Goal: Book appointment/travel/reservation

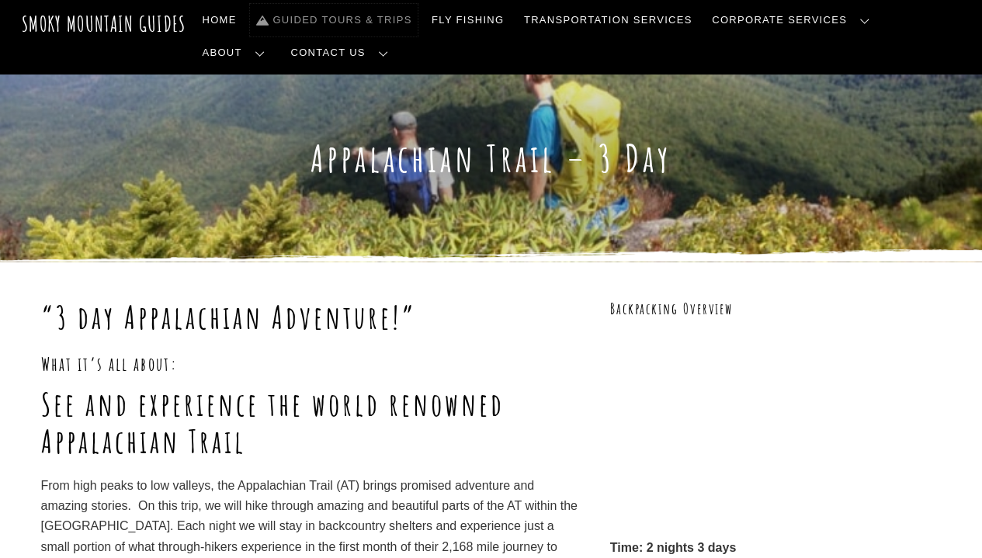
click at [356, 19] on link "Guided Tours & Trips" at bounding box center [334, 20] width 168 height 33
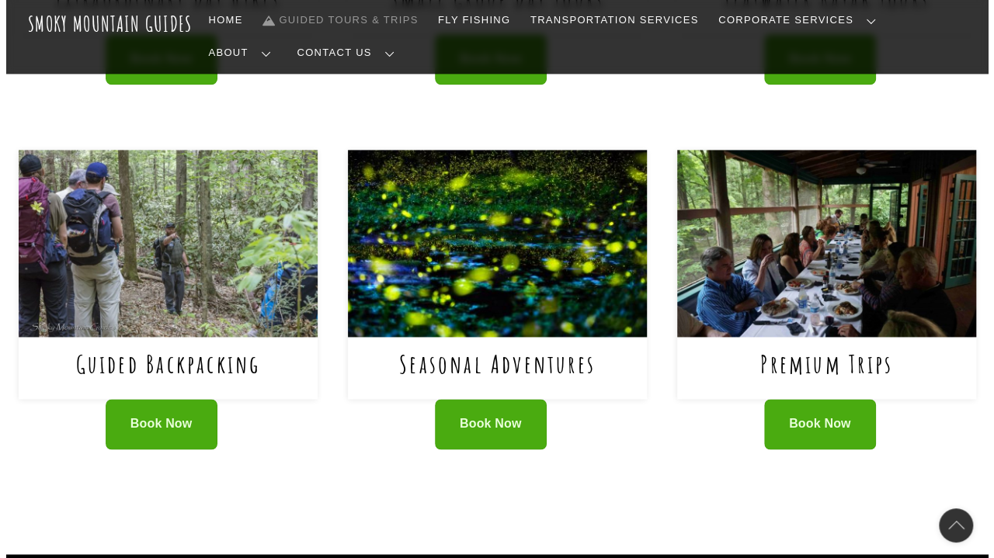
scroll to position [959, 0]
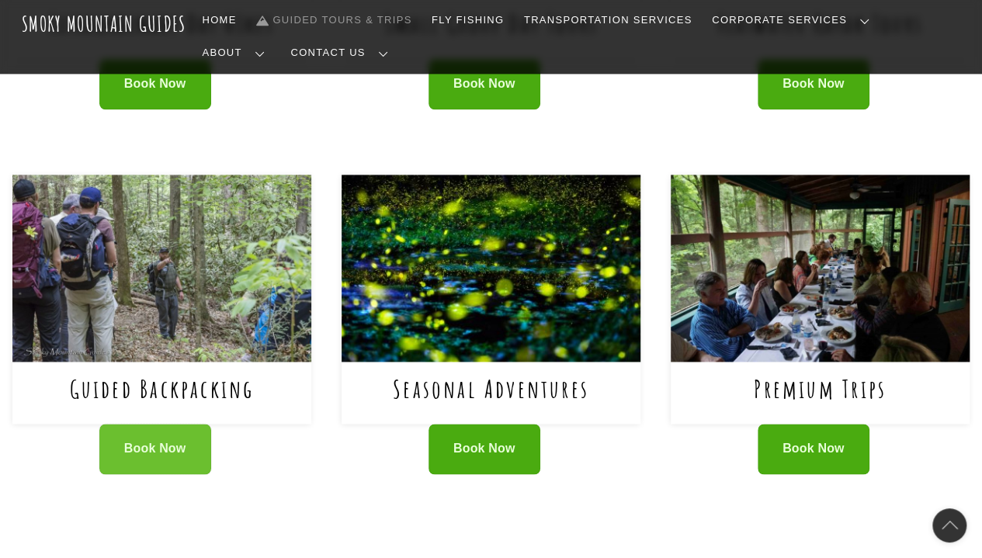
click at [161, 441] on span "Book Now" at bounding box center [155, 449] width 62 height 16
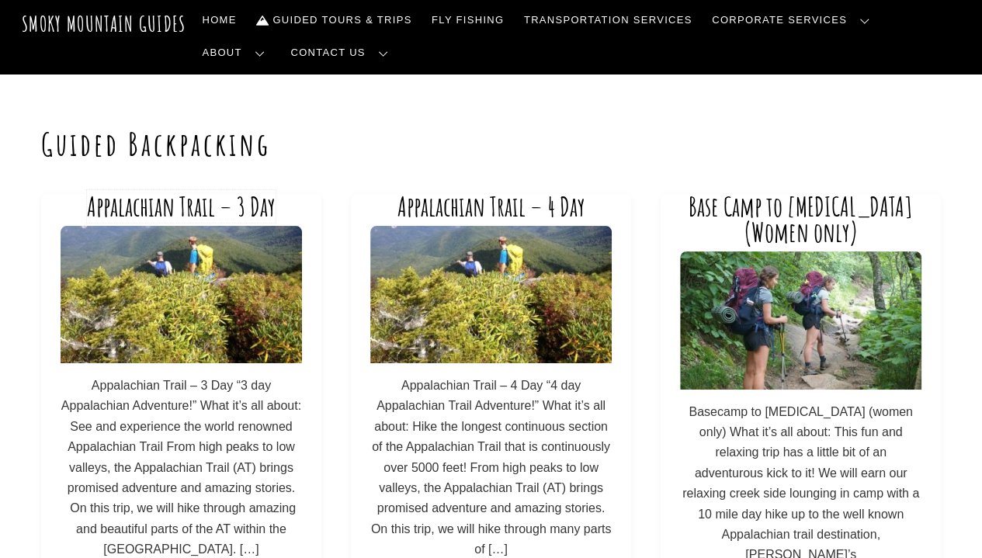
click at [179, 213] on link "Appalachian Trail – 3 Day" at bounding box center [181, 206] width 189 height 33
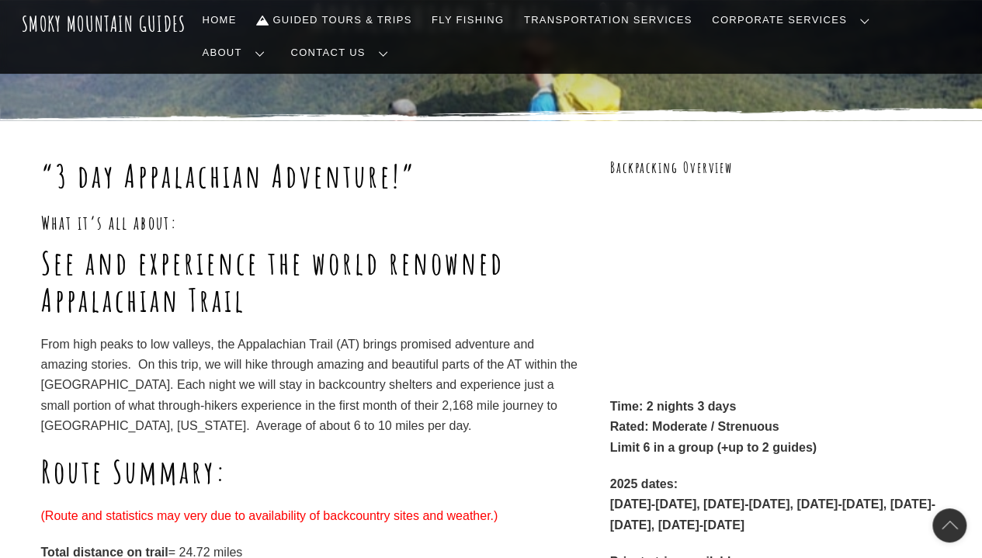
scroll to position [136, 0]
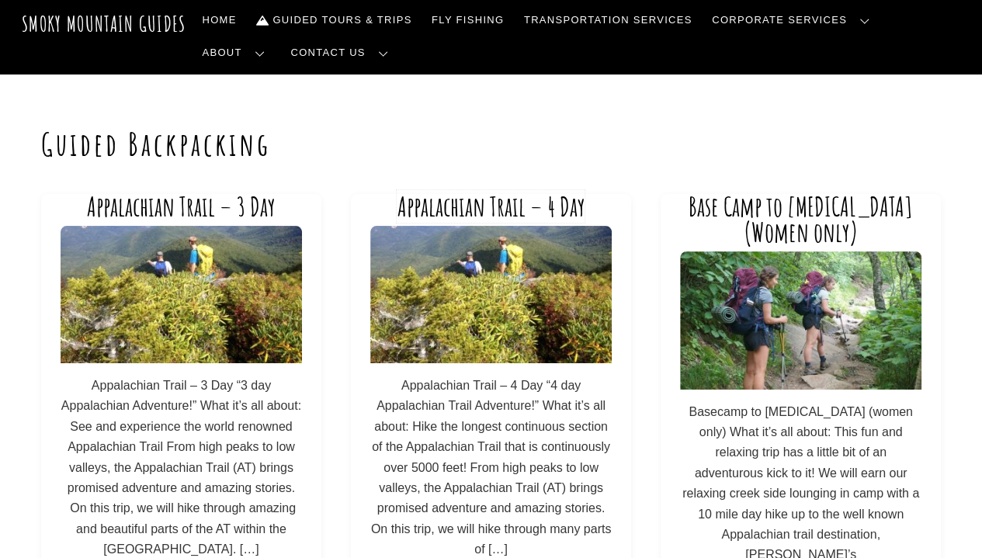
click at [457, 201] on link "Appalachian Trail – 4 Day" at bounding box center [491, 206] width 188 height 33
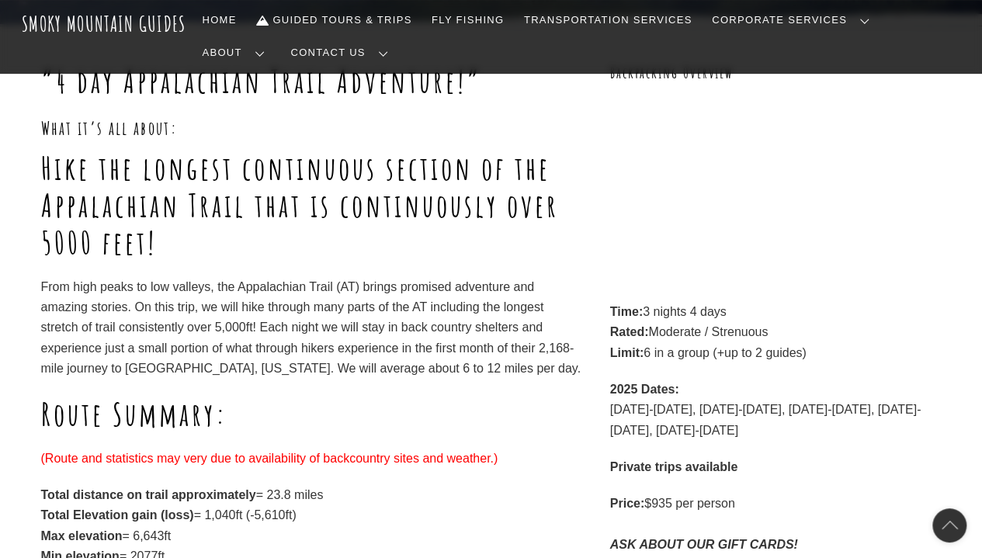
scroll to position [235, 0]
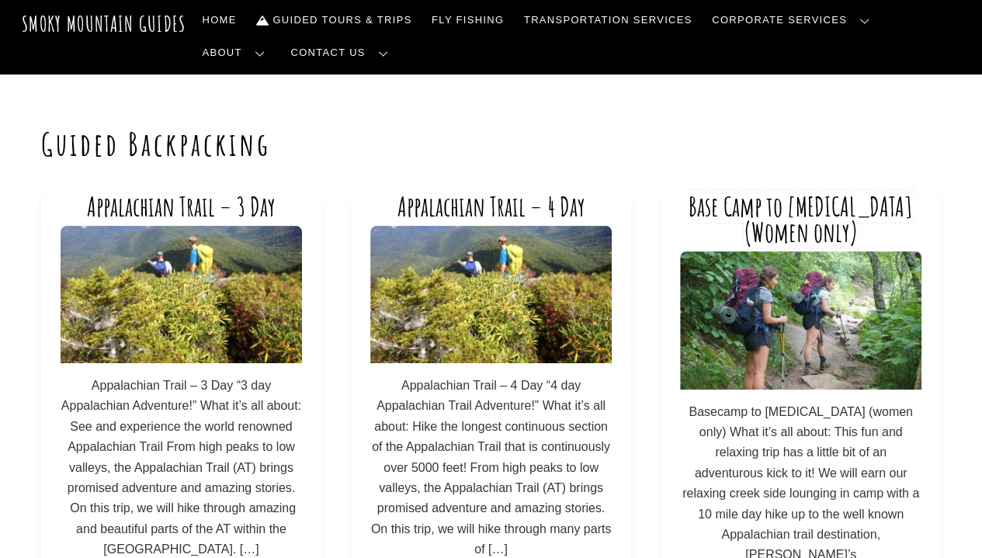
click at [758, 204] on link "Base Camp to [MEDICAL_DATA] (Women only)" at bounding box center [801, 219] width 224 height 59
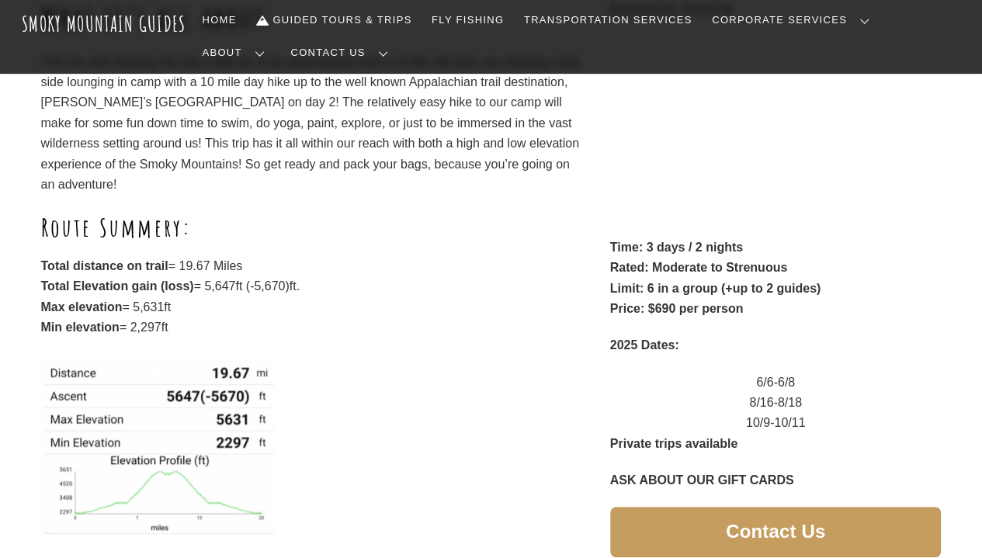
scroll to position [302, 0]
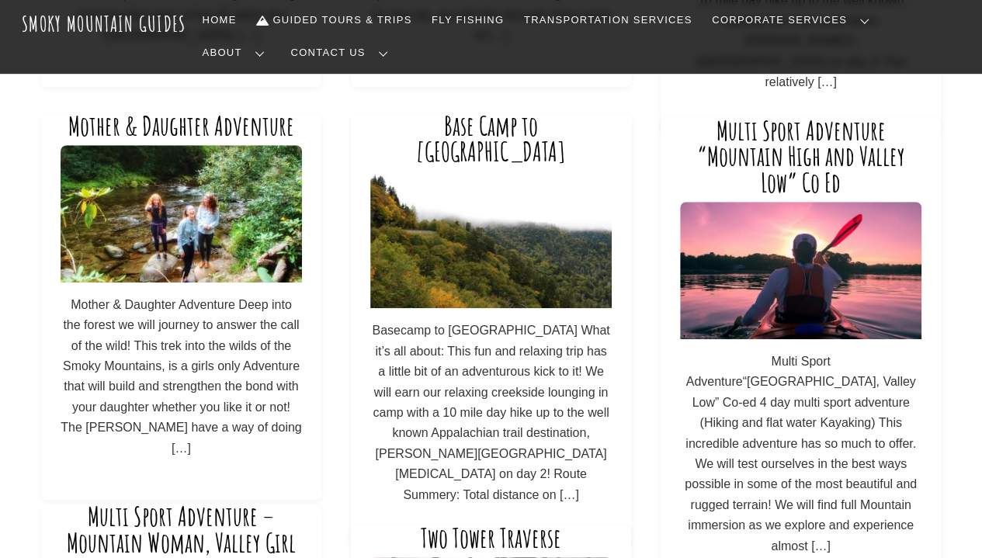
scroll to position [513, 0]
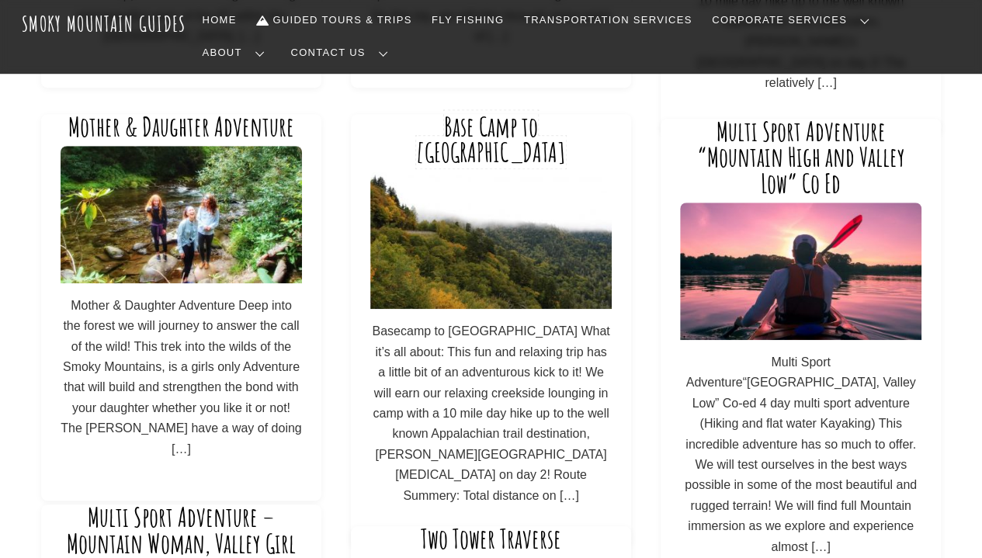
click at [506, 130] on link "Base Camp to Bunion" at bounding box center [491, 139] width 150 height 59
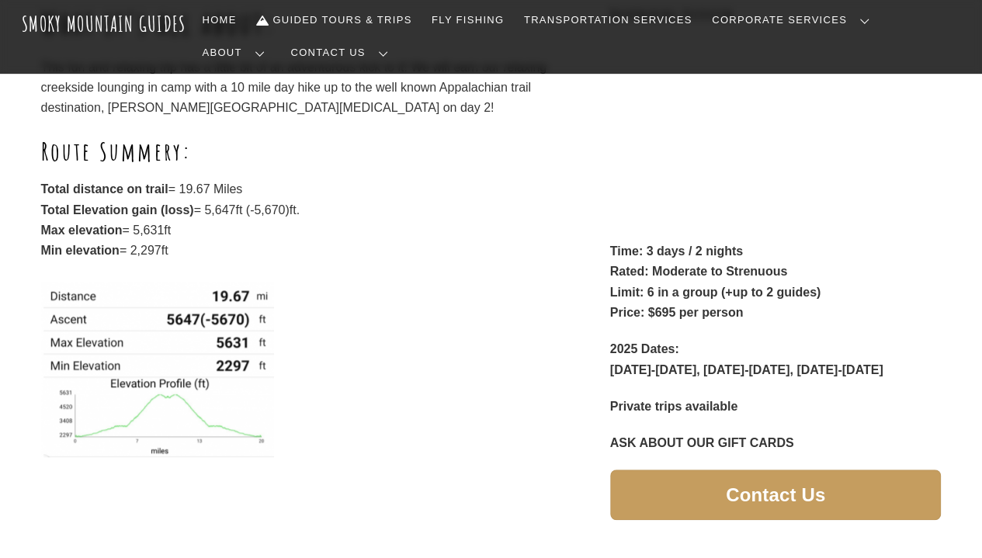
scroll to position [295, 0]
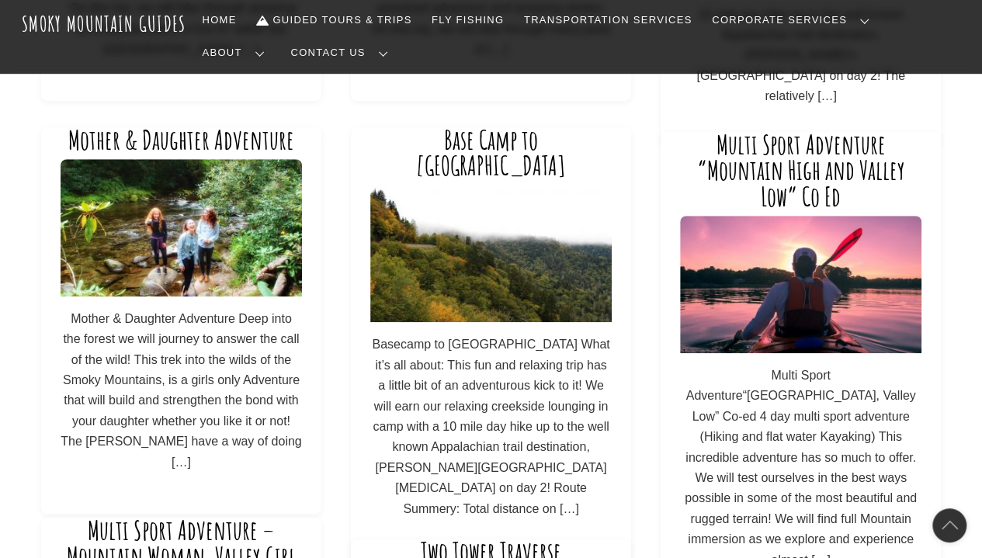
scroll to position [501, 0]
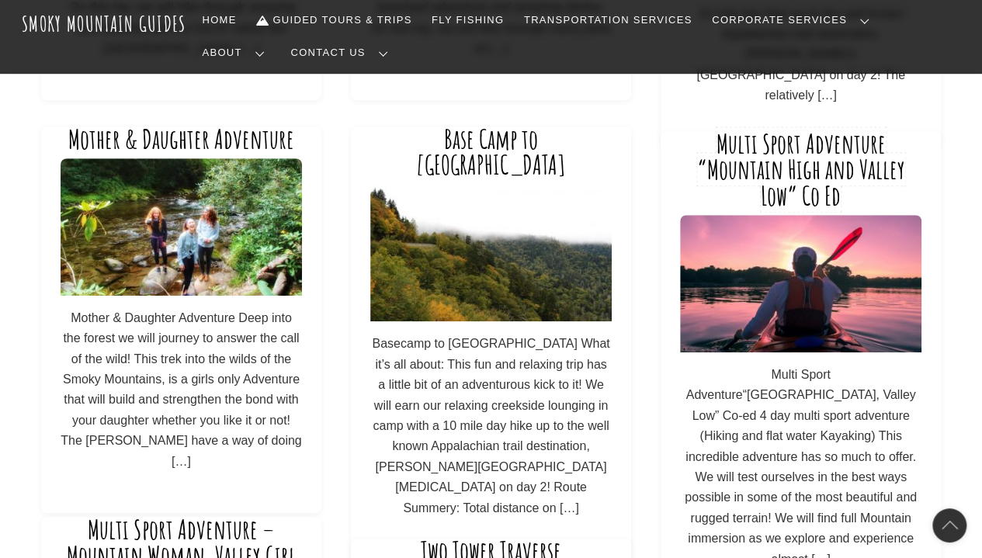
click at [817, 176] on link "Multi Sport Adventure “Mountain High and Valley Low” Co Ed" at bounding box center [801, 169] width 208 height 85
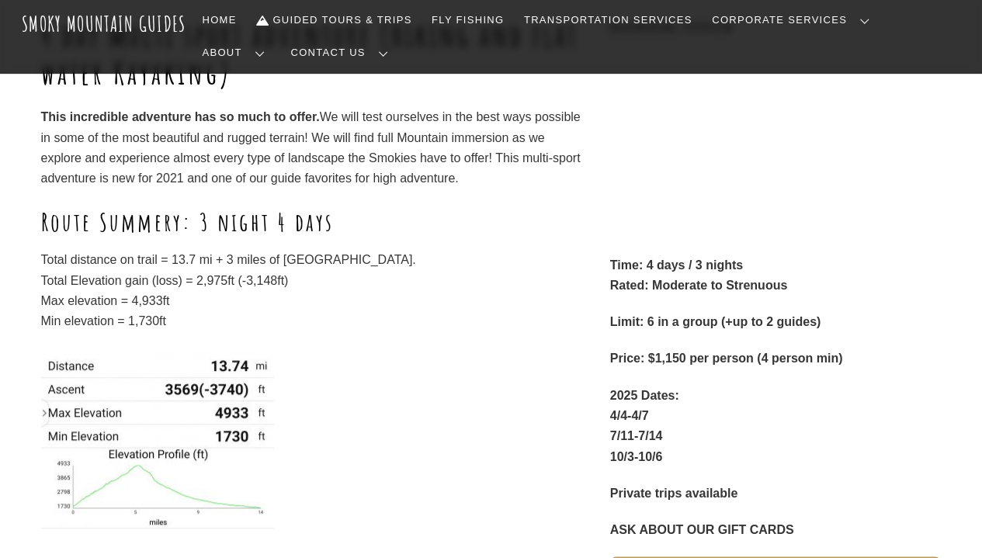
scroll to position [328, 0]
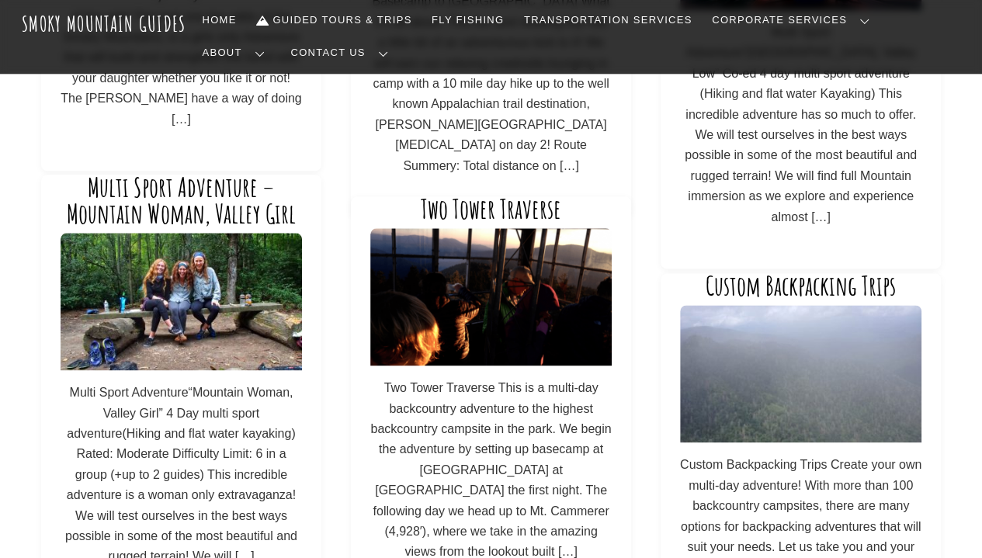
scroll to position [883, 0]
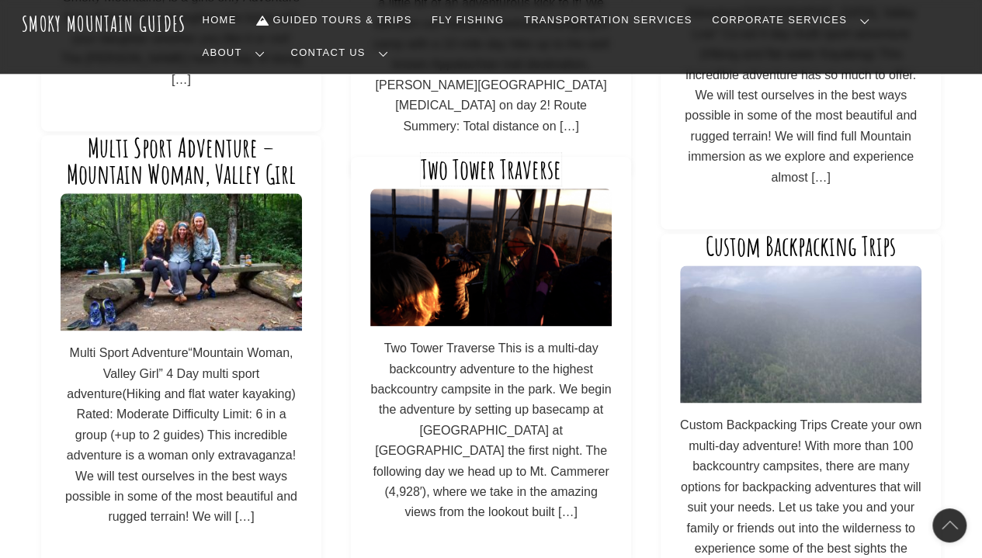
click at [502, 176] on link "Two Tower Traverse" at bounding box center [491, 169] width 141 height 33
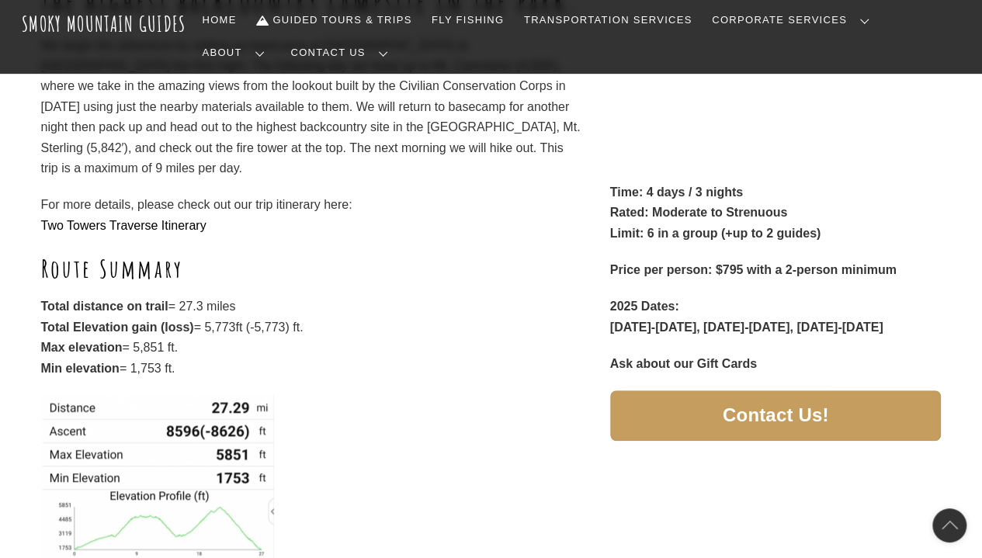
scroll to position [355, 0]
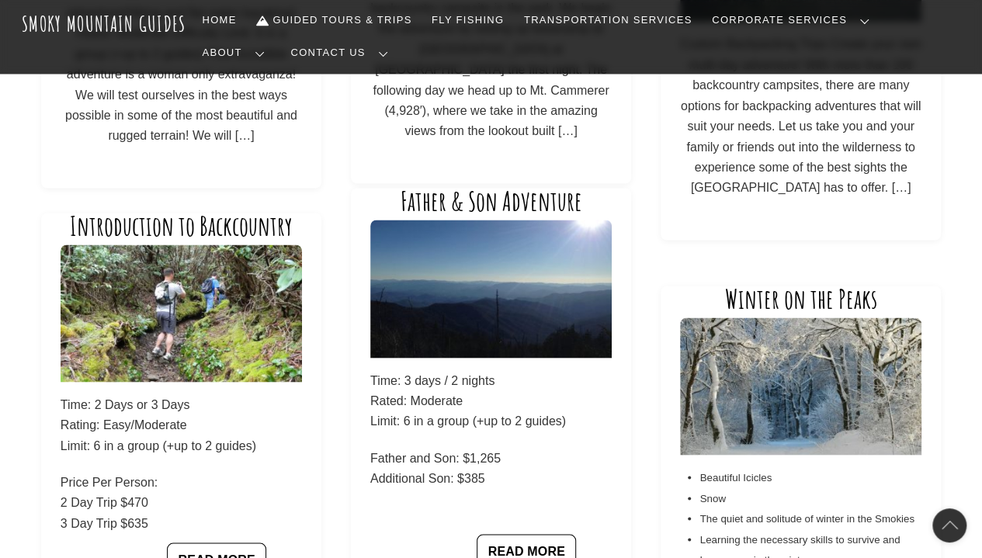
scroll to position [1263, 0]
click at [222, 223] on link "Introduction to Backcountry" at bounding box center [181, 226] width 223 height 33
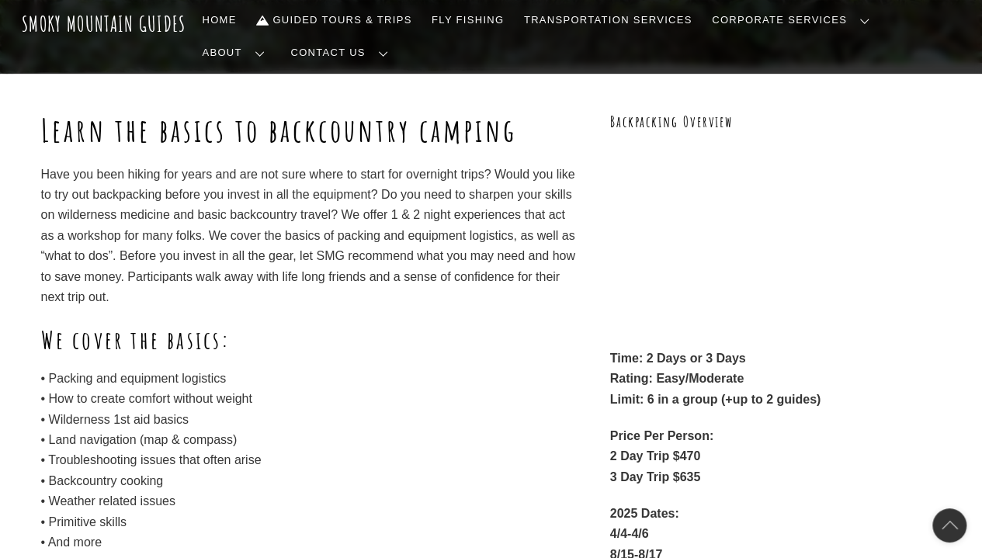
scroll to position [186, 0]
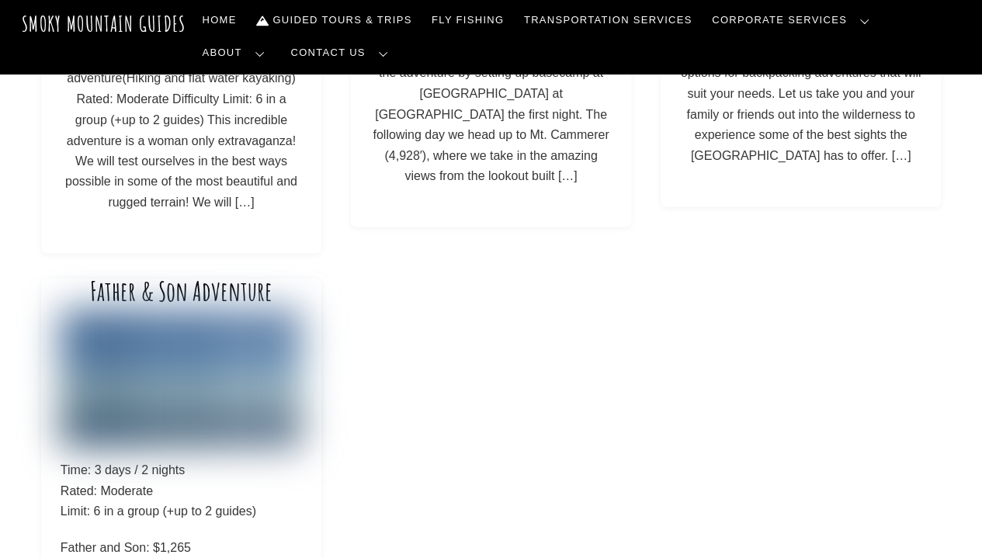
scroll to position [342, 0]
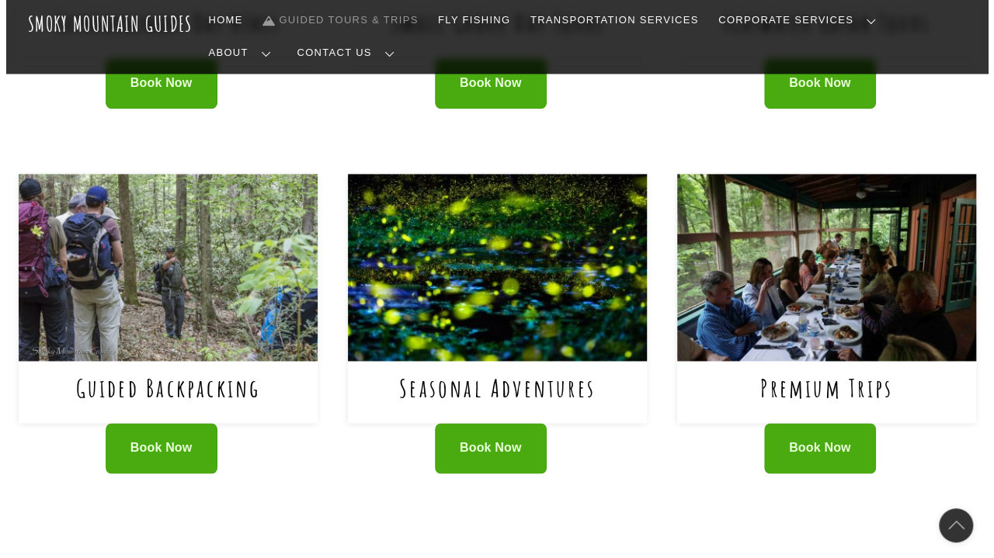
scroll to position [959, 0]
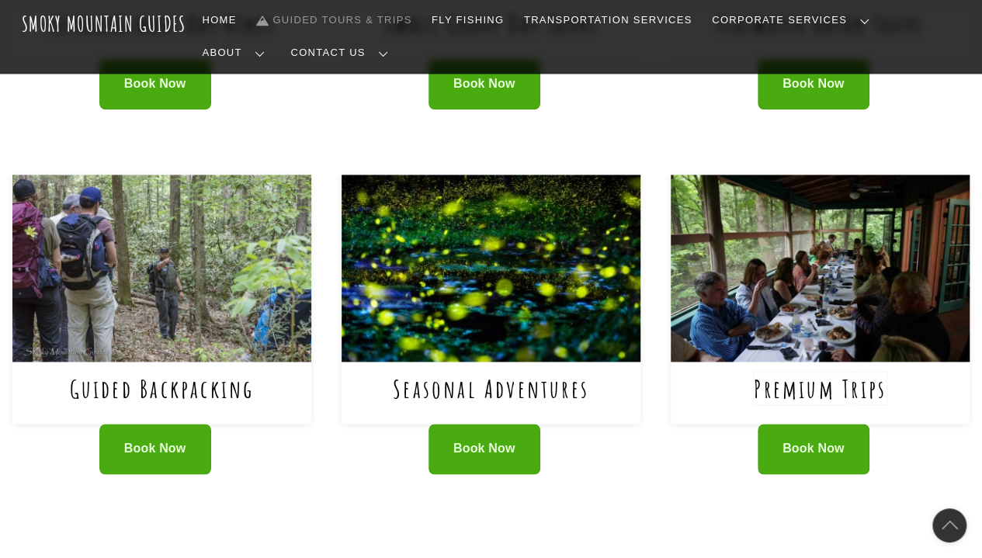
click at [837, 373] on link "Premium Trips" at bounding box center [820, 389] width 133 height 32
